Goal: Information Seeking & Learning: Learn about a topic

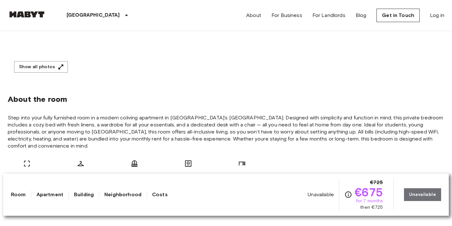
scroll to position [182, 0]
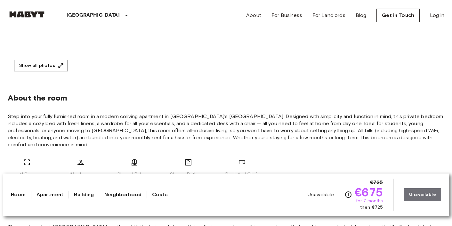
click at [53, 66] on button "Show all photos" at bounding box center [41, 66] width 54 height 12
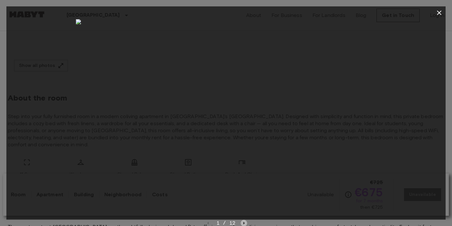
click at [244, 223] on icon "Next image" at bounding box center [244, 223] width 1 height 3
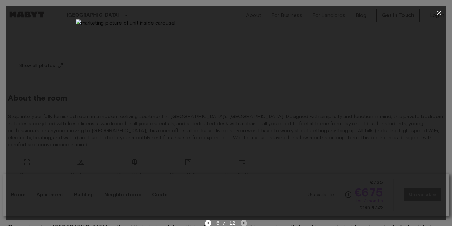
click at [244, 223] on icon "Next image" at bounding box center [244, 223] width 1 height 3
click at [244, 223] on icon "Next image" at bounding box center [246, 223] width 6 height 6
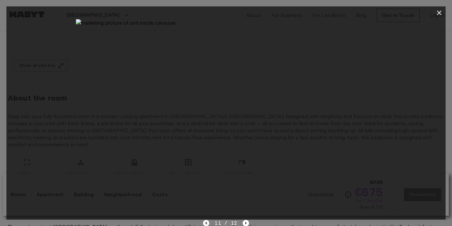
click at [206, 224] on icon "Previous image" at bounding box center [206, 223] width 6 height 6
click at [206, 224] on icon "Previous image" at bounding box center [208, 223] width 6 height 6
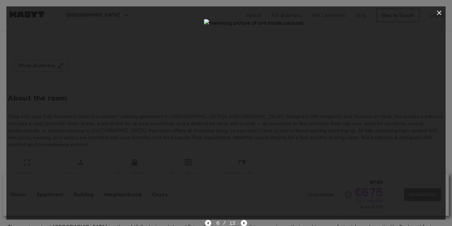
click at [206, 224] on icon "Previous image" at bounding box center [208, 223] width 6 height 6
click at [441, 13] on icon "button" at bounding box center [440, 13] width 8 height 8
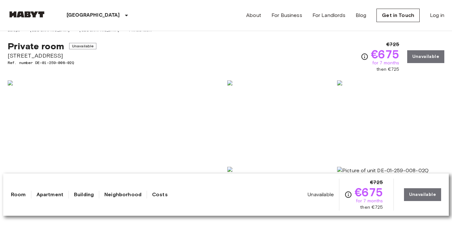
scroll to position [0, 0]
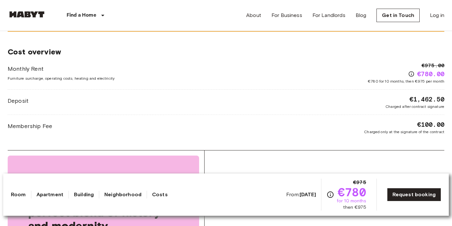
scroll to position [600, 0]
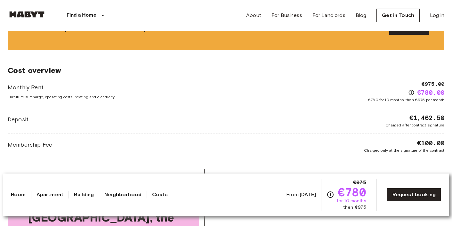
scroll to position [584, 0]
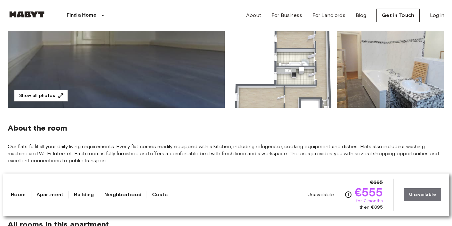
scroll to position [151, 0]
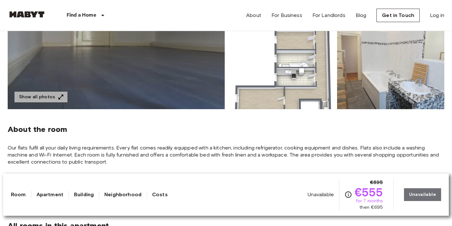
click at [60, 98] on icon "button" at bounding box center [61, 97] width 6 height 6
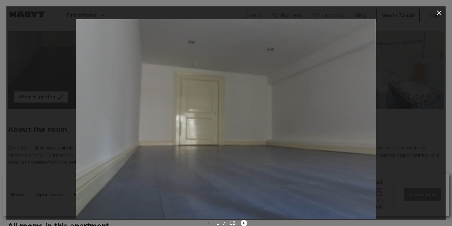
click at [243, 224] on icon "Next image" at bounding box center [244, 223] width 6 height 6
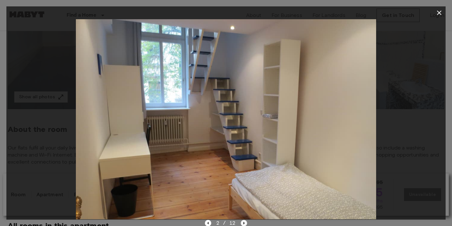
click at [243, 224] on icon "Next image" at bounding box center [244, 223] width 6 height 6
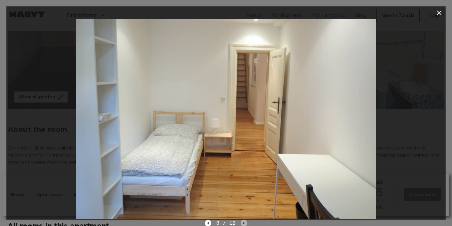
click at [243, 224] on icon "Next image" at bounding box center [244, 223] width 6 height 6
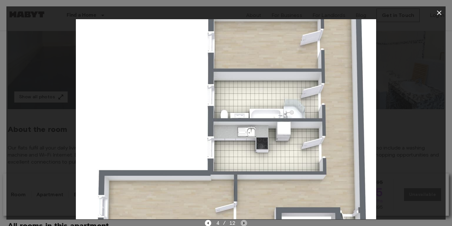
click at [243, 224] on icon "Next image" at bounding box center [244, 223] width 6 height 6
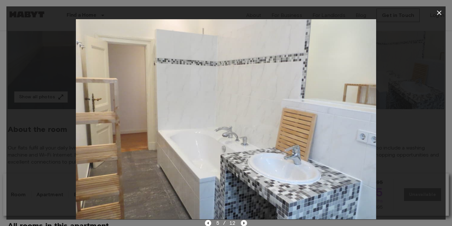
click at [243, 224] on icon "Next image" at bounding box center [244, 223] width 6 height 6
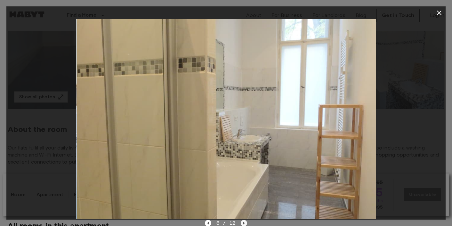
click at [243, 224] on icon "Next image" at bounding box center [244, 223] width 6 height 6
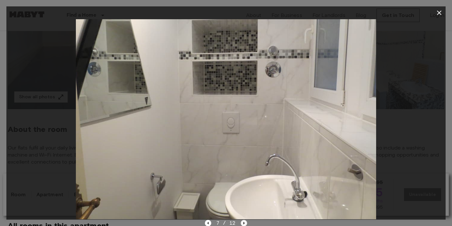
click at [243, 224] on icon "Next image" at bounding box center [244, 223] width 6 height 6
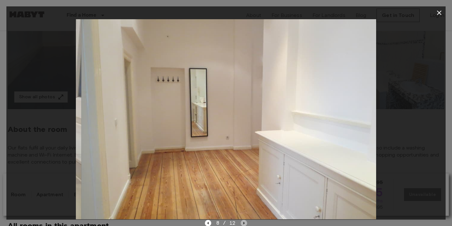
click at [243, 224] on icon "Next image" at bounding box center [244, 223] width 6 height 6
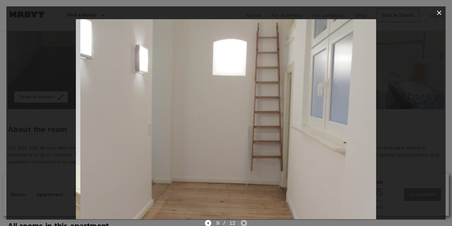
click at [243, 224] on icon "Next image" at bounding box center [244, 223] width 6 height 6
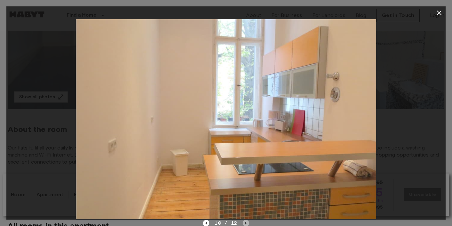
click at [243, 224] on icon "Next image" at bounding box center [246, 223] width 6 height 6
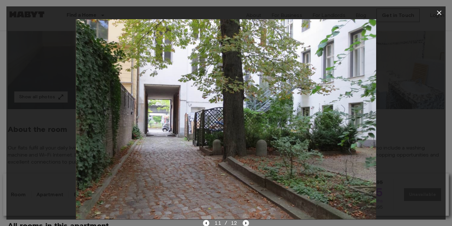
click at [243, 224] on icon "Next image" at bounding box center [246, 223] width 6 height 6
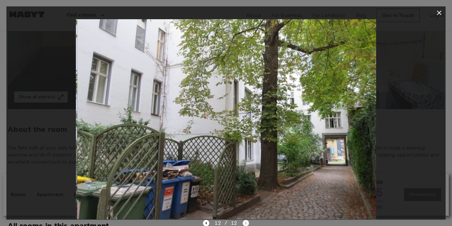
click at [243, 224] on div "12 / 12" at bounding box center [226, 223] width 46 height 8
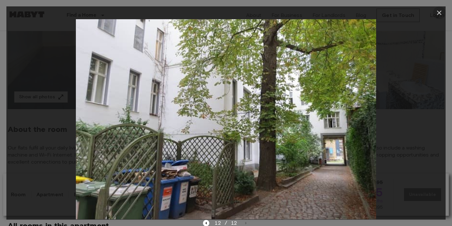
click at [441, 8] on button "button" at bounding box center [439, 12] width 13 height 13
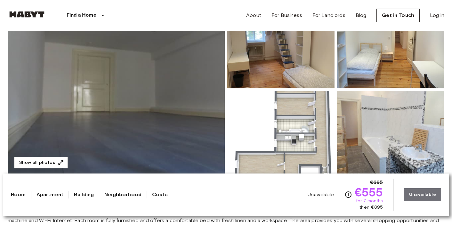
scroll to position [0, 0]
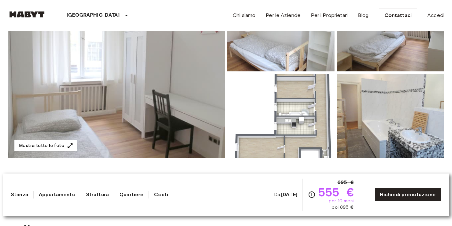
scroll to position [104, 0]
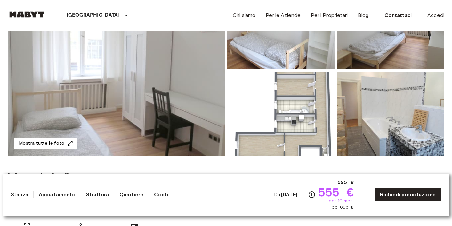
click at [307, 132] on img at bounding box center [280, 114] width 107 height 84
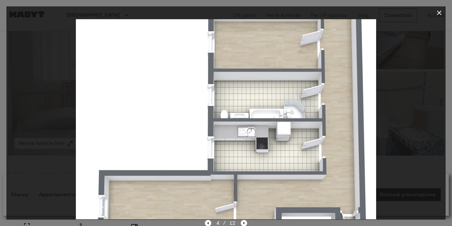
click at [440, 11] on icon "button" at bounding box center [440, 13] width 8 height 8
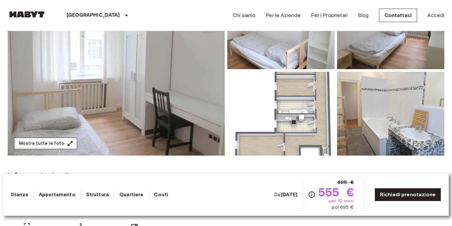
click at [62, 139] on button "Mostra tutte le foto" at bounding box center [45, 144] width 63 height 12
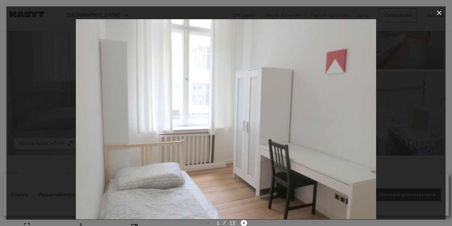
click at [243, 221] on icon "Next image" at bounding box center [244, 223] width 6 height 6
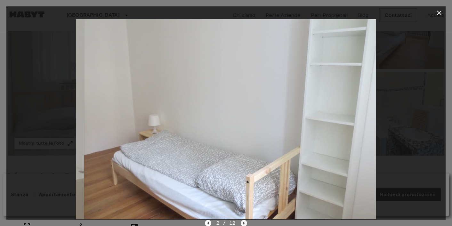
click at [243, 221] on icon "Next image" at bounding box center [244, 223] width 6 height 6
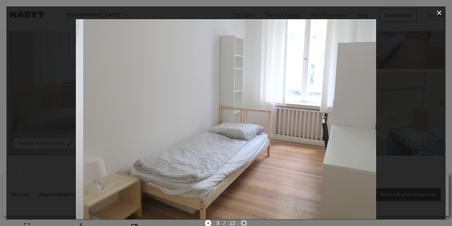
click at [243, 221] on icon "Next image" at bounding box center [244, 223] width 6 height 6
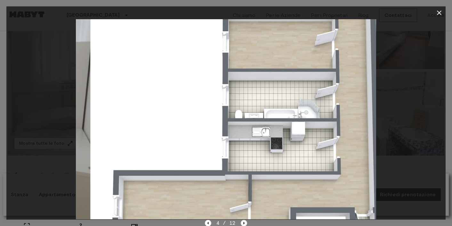
click at [243, 221] on icon "Next image" at bounding box center [244, 223] width 6 height 6
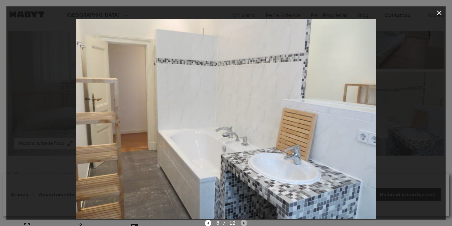
click at [243, 221] on icon "Next image" at bounding box center [244, 223] width 6 height 6
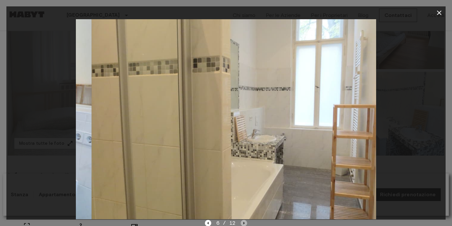
click at [243, 221] on icon "Next image" at bounding box center [244, 223] width 6 height 6
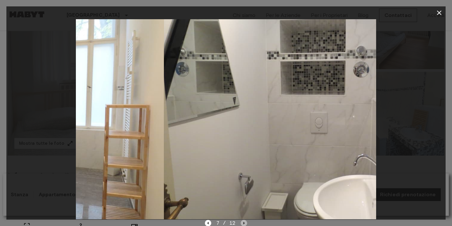
click at [243, 221] on icon "Next image" at bounding box center [244, 223] width 6 height 6
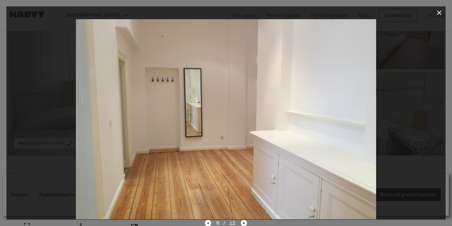
click at [244, 223] on icon "Next image" at bounding box center [244, 223] width 1 height 3
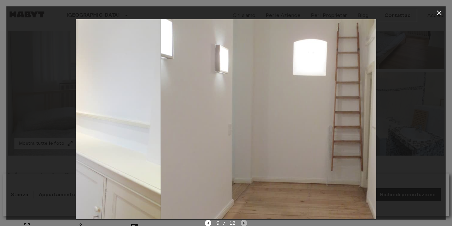
click at [244, 223] on icon "Next image" at bounding box center [244, 223] width 1 height 3
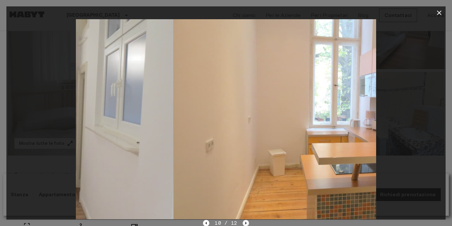
click at [244, 223] on icon "Next image" at bounding box center [246, 223] width 6 height 6
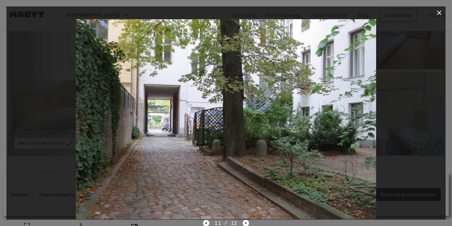
click at [206, 221] on icon "Previous image" at bounding box center [206, 223] width 6 height 6
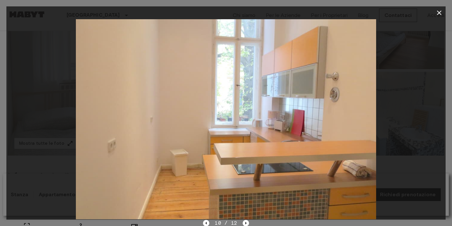
click at [439, 11] on icon "button" at bounding box center [440, 13] width 8 height 8
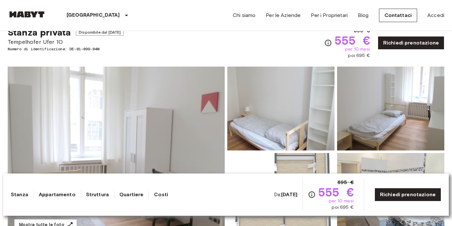
scroll to position [0, 0]
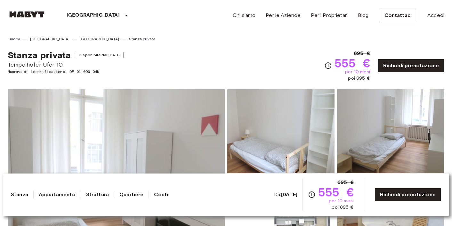
click at [148, 78] on div "Stanza privata Disponibile dal Oct 19 2025 Tempelhofer Ufer 10 Numero di identi…" at bounding box center [226, 62] width 437 height 40
drag, startPoint x: 104, startPoint y: 72, endPoint x: 72, endPoint y: 70, distance: 31.8
click at [72, 70] on span "Numero di identificazione: DE-01-099-04M" at bounding box center [66, 72] width 116 height 6
copy span "DE-01-099-04M"
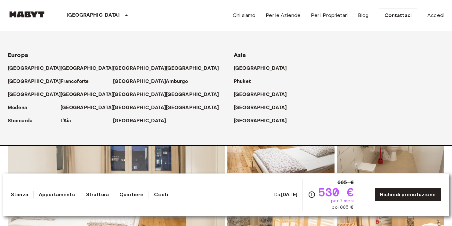
drag, startPoint x: 88, startPoint y: 7, endPoint x: 80, endPoint y: 6, distance: 8.5
click at [88, 7] on div "[GEOGRAPHIC_DATA]" at bounding box center [98, 15] width 105 height 31
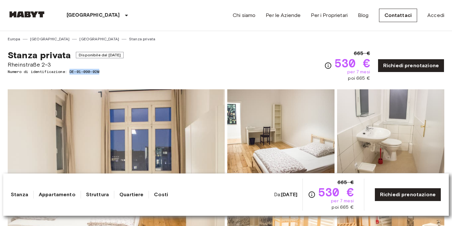
drag, startPoint x: 102, startPoint y: 72, endPoint x: 72, endPoint y: 70, distance: 29.8
click at [72, 70] on span "Numero di identificazione: DE-01-090-02M" at bounding box center [66, 72] width 116 height 6
copy span "DE-01-090-02M"
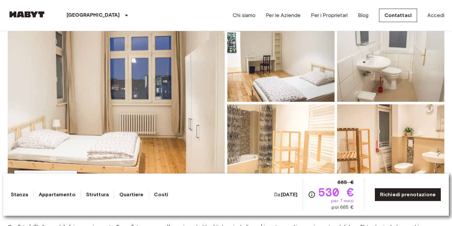
scroll to position [92, 0]
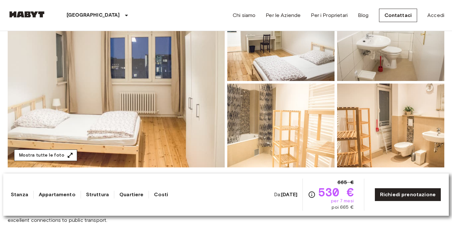
click at [69, 153] on icon "button" at bounding box center [70, 155] width 5 height 5
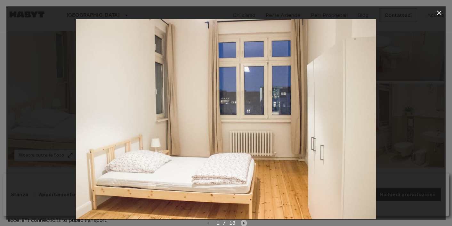
click at [242, 223] on icon "Next image" at bounding box center [244, 223] width 6 height 6
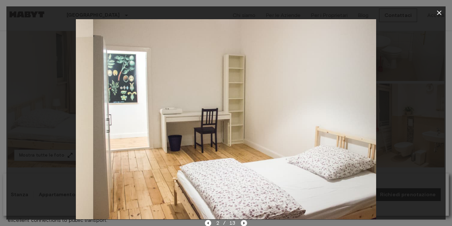
click at [242, 223] on icon "Next image" at bounding box center [244, 223] width 6 height 6
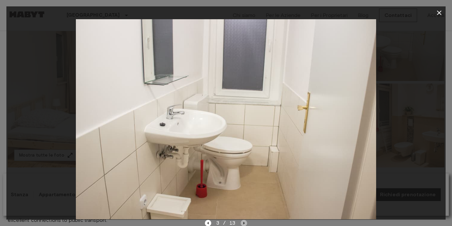
click at [242, 223] on icon "Next image" at bounding box center [244, 223] width 6 height 6
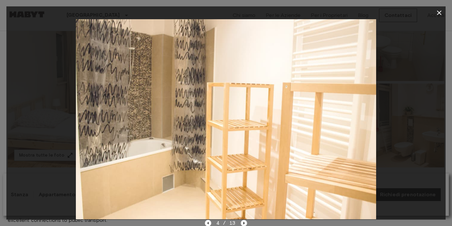
click at [242, 223] on icon "Next image" at bounding box center [244, 223] width 6 height 6
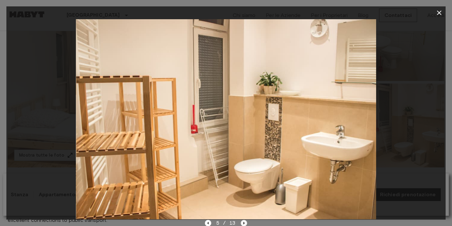
click at [242, 223] on icon "Next image" at bounding box center [244, 223] width 6 height 6
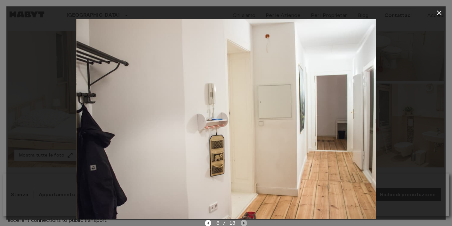
click at [242, 223] on icon "Next image" at bounding box center [244, 223] width 6 height 6
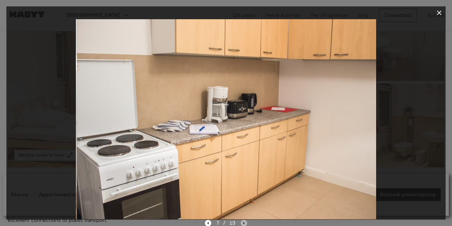
click at [242, 223] on icon "Next image" at bounding box center [244, 223] width 6 height 6
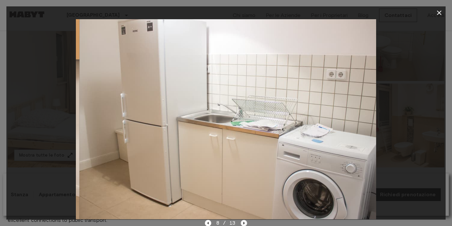
click at [242, 223] on icon "Next image" at bounding box center [244, 223] width 6 height 6
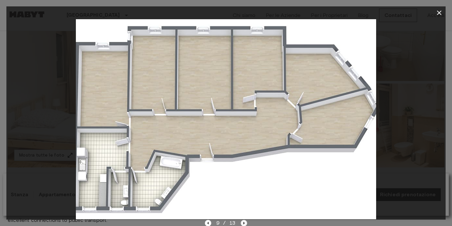
click at [242, 223] on icon "Next image" at bounding box center [244, 223] width 6 height 6
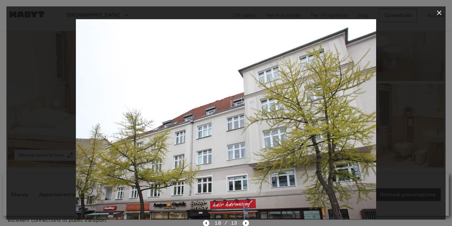
click at [440, 10] on icon "button" at bounding box center [440, 13] width 8 height 8
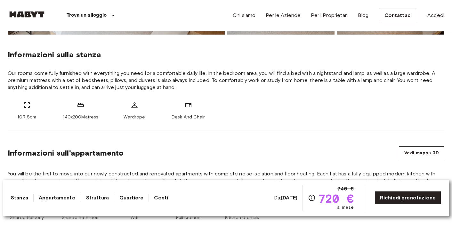
scroll to position [155, 0]
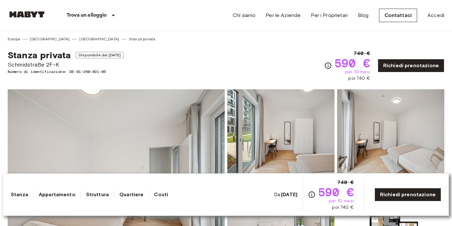
click at [150, 47] on div "Stanza privata Disponibile dal [DATE] Schmidstraße 2F-K Numero di identificazio…" at bounding box center [226, 62] width 437 height 40
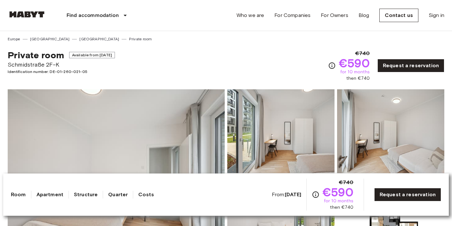
click at [199, 3] on div "Find accommodation Europe Amsterdam Berlin Brussels Colony Düsseldorf Frankfurt…" at bounding box center [226, 15] width 437 height 31
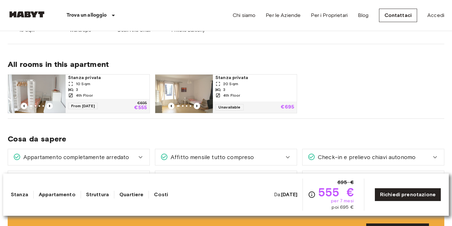
scroll to position [312, 0]
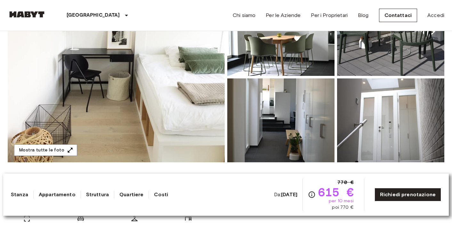
scroll to position [110, 0]
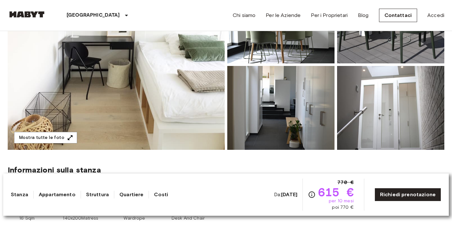
click at [64, 131] on img at bounding box center [116, 64] width 217 height 170
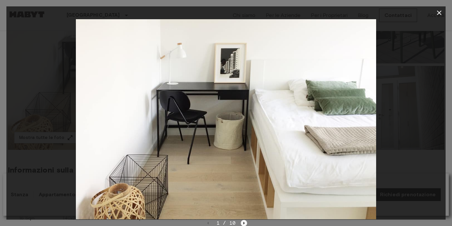
click at [244, 222] on icon "Next image" at bounding box center [244, 223] width 6 height 6
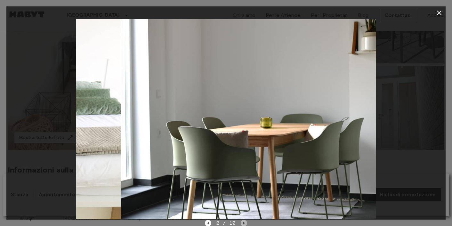
click at [244, 222] on icon "Next image" at bounding box center [244, 223] width 6 height 6
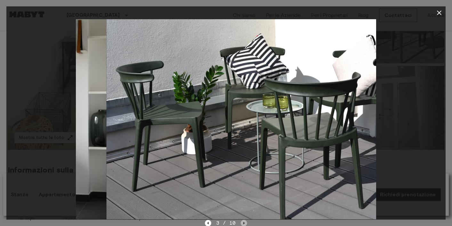
click at [244, 222] on icon "Next image" at bounding box center [244, 223] width 6 height 6
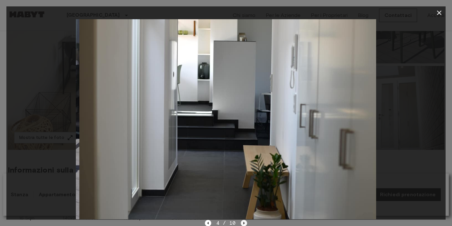
click at [244, 222] on icon "Next image" at bounding box center [244, 223] width 6 height 6
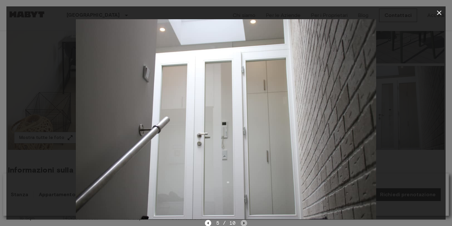
click at [244, 222] on icon "Next image" at bounding box center [244, 223] width 6 height 6
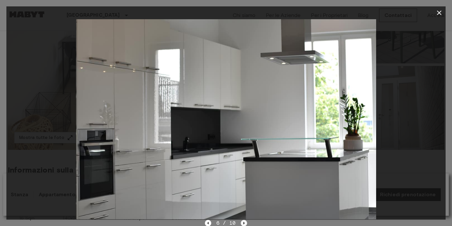
click at [244, 222] on icon "Next image" at bounding box center [244, 223] width 6 height 6
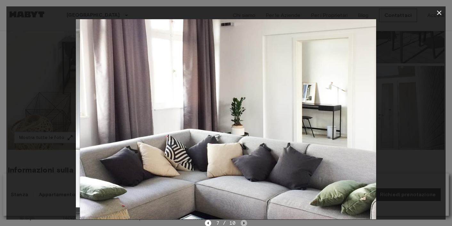
click at [244, 222] on icon "Next image" at bounding box center [244, 223] width 6 height 6
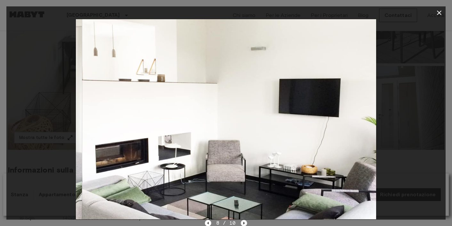
click at [244, 222] on icon "Next image" at bounding box center [244, 223] width 6 height 6
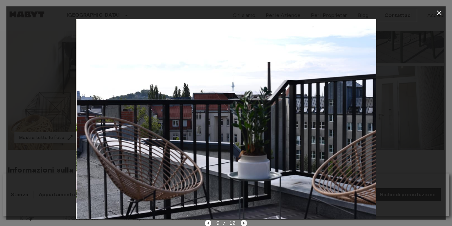
click at [244, 222] on icon "Next image" at bounding box center [244, 223] width 6 height 6
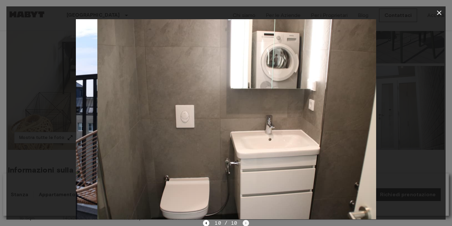
click at [244, 222] on div "10 / 10" at bounding box center [226, 223] width 46 height 8
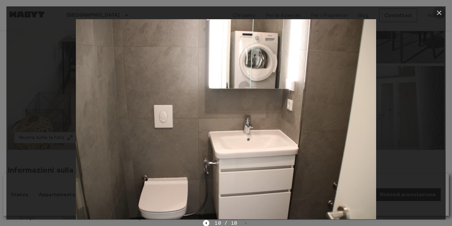
click at [442, 12] on icon "button" at bounding box center [440, 13] width 8 height 8
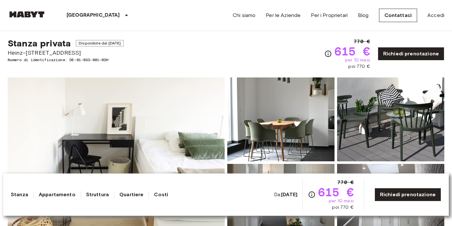
scroll to position [0, 0]
